Goal: Task Accomplishment & Management: Manage account settings

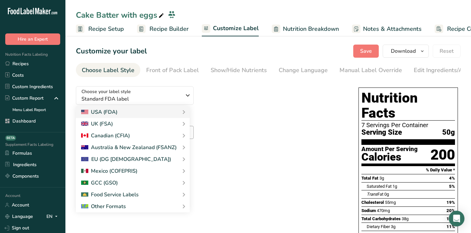
click at [31, 124] on link "Dashboard" at bounding box center [32, 120] width 65 height 11
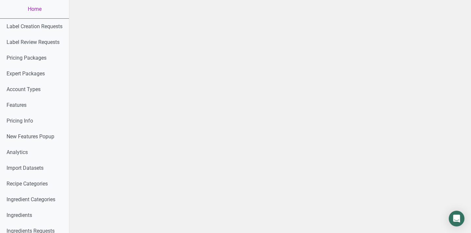
scroll to position [337, 0]
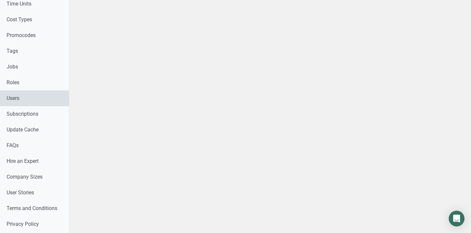
click at [16, 95] on link "Users" at bounding box center [34, 98] width 69 height 16
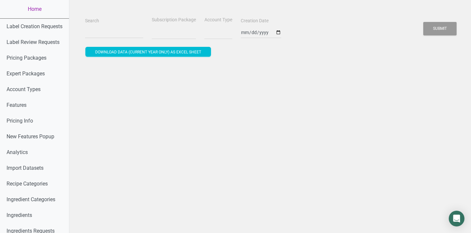
click at [102, 24] on div "Search" at bounding box center [114, 28] width 62 height 22
click at [102, 28] on input "Search" at bounding box center [114, 33] width 58 height 12
select select
paste input "[EMAIL_ADDRESS][DOMAIN_NAME]"
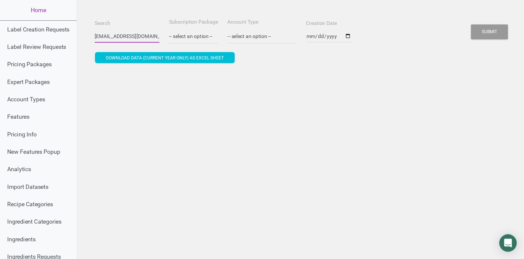
scroll to position [0, 7]
click at [423, 22] on button "Submit" at bounding box center [439, 28] width 33 height 13
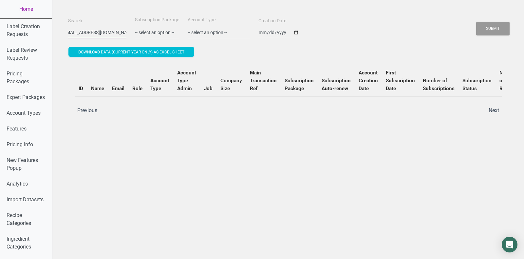
scroll to position [0, 0]
drag, startPoint x: 79, startPoint y: 30, endPoint x: 57, endPoint y: 30, distance: 22.3
type input "@[DOMAIN_NAME]"
click at [471, 22] on button "Submit" at bounding box center [492, 28] width 33 height 13
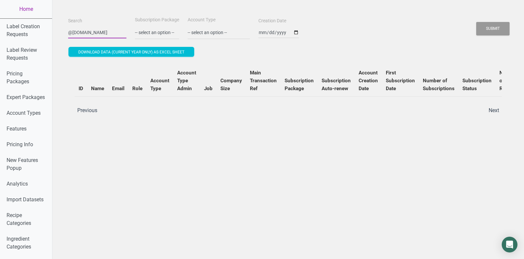
click at [471, 22] on button "Submit" at bounding box center [492, 28] width 33 height 13
click at [471, 26] on button "Submit" at bounding box center [492, 28] width 33 height 13
